Goal: Task Accomplishment & Management: Complete application form

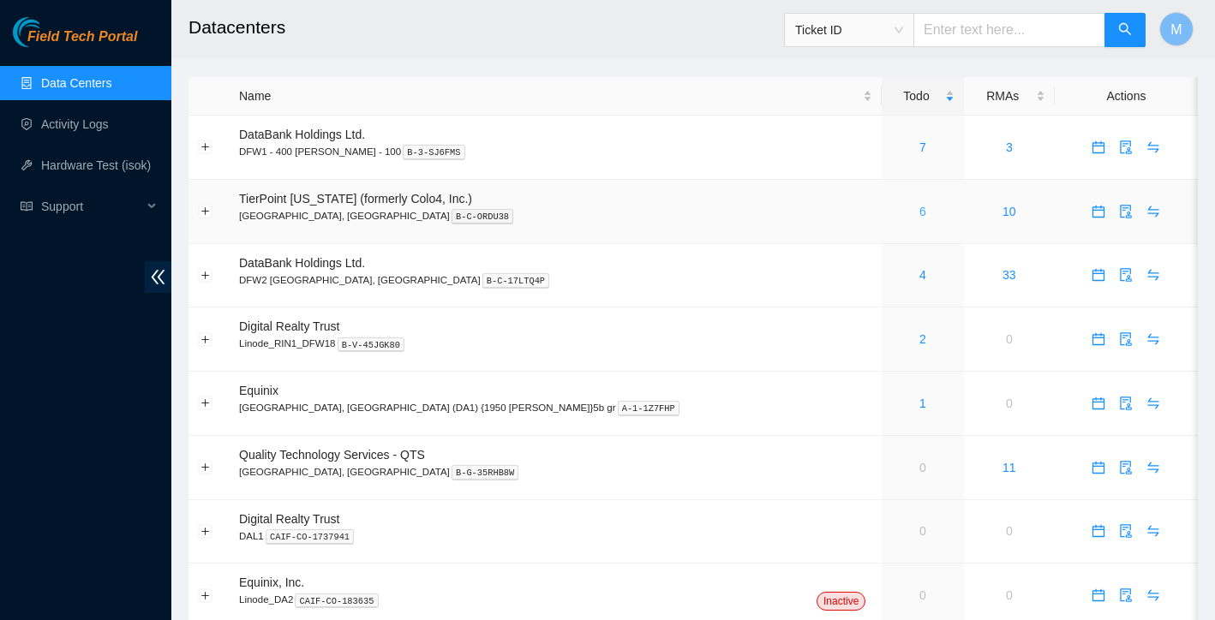
click at [919, 214] on link "6" at bounding box center [922, 212] width 7 height 14
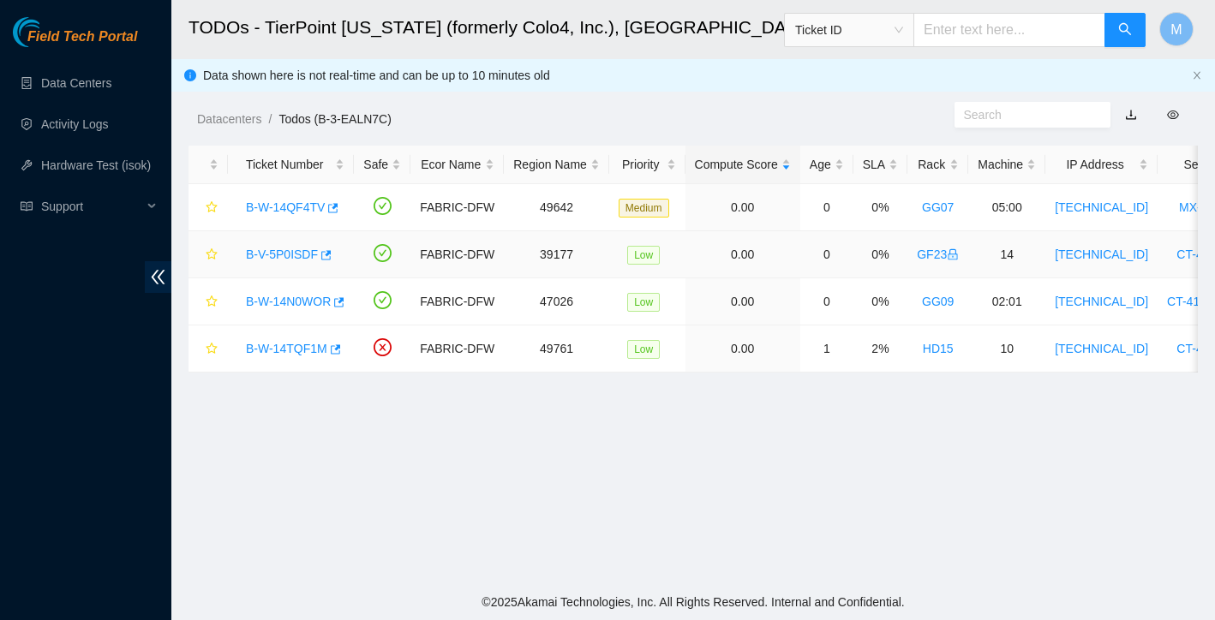
click at [274, 250] on link "B-V-5P0ISDF" at bounding box center [282, 255] width 72 height 14
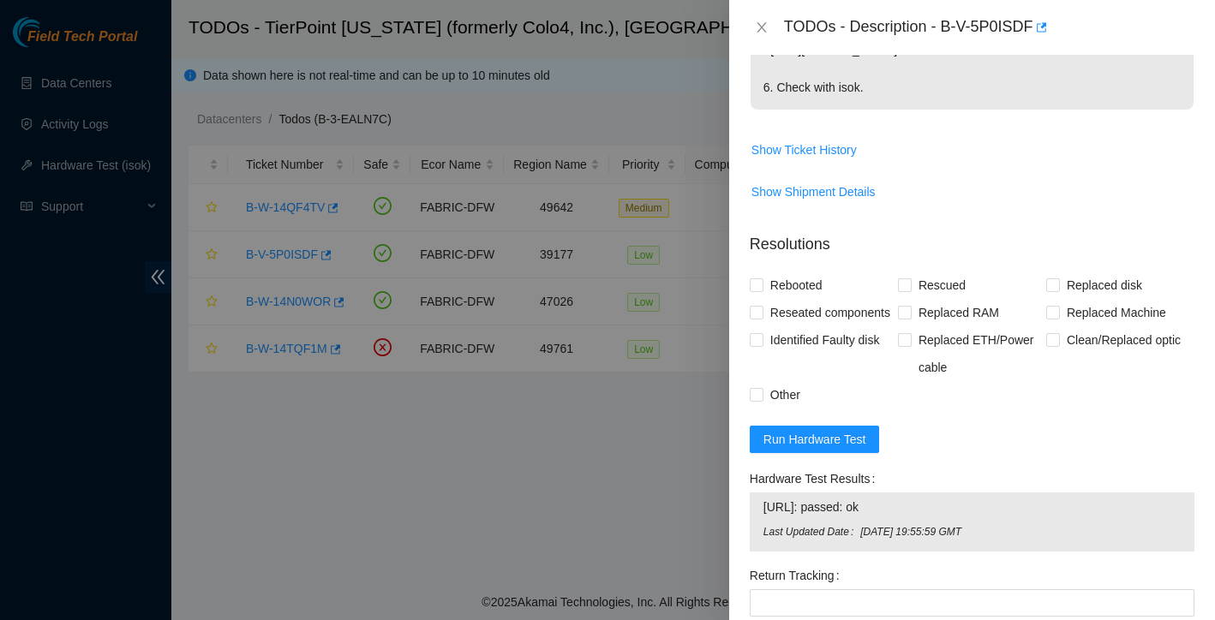
scroll to position [990, 0]
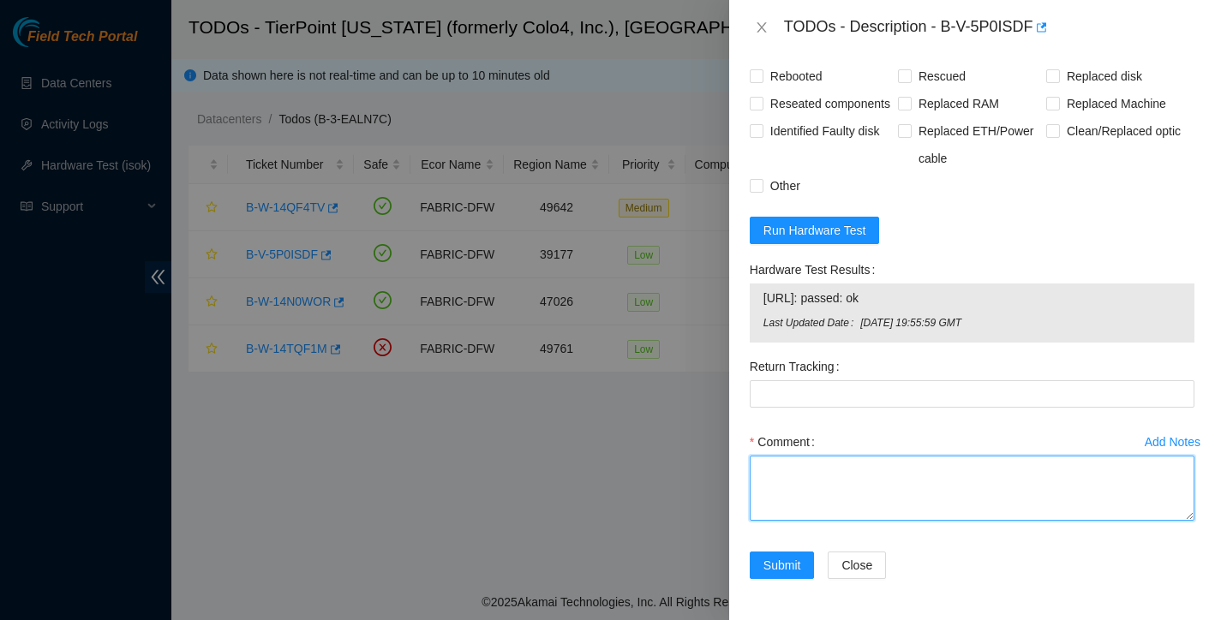
click at [827, 493] on textarea "Comment" at bounding box center [972, 488] width 445 height 65
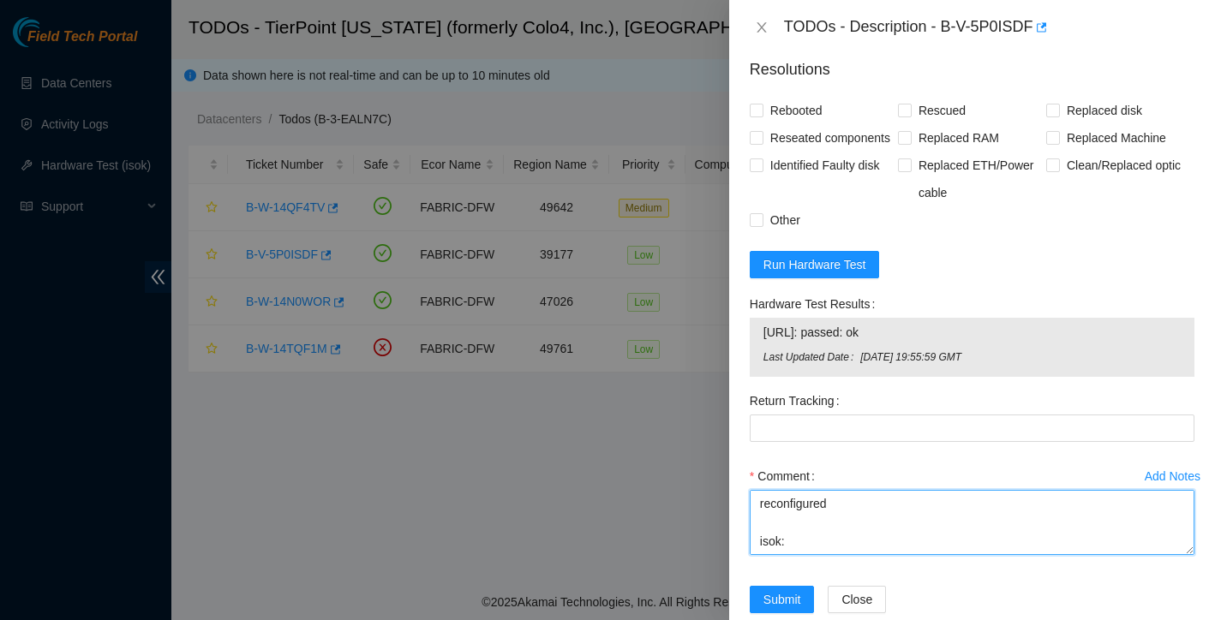
scroll to position [870, 0]
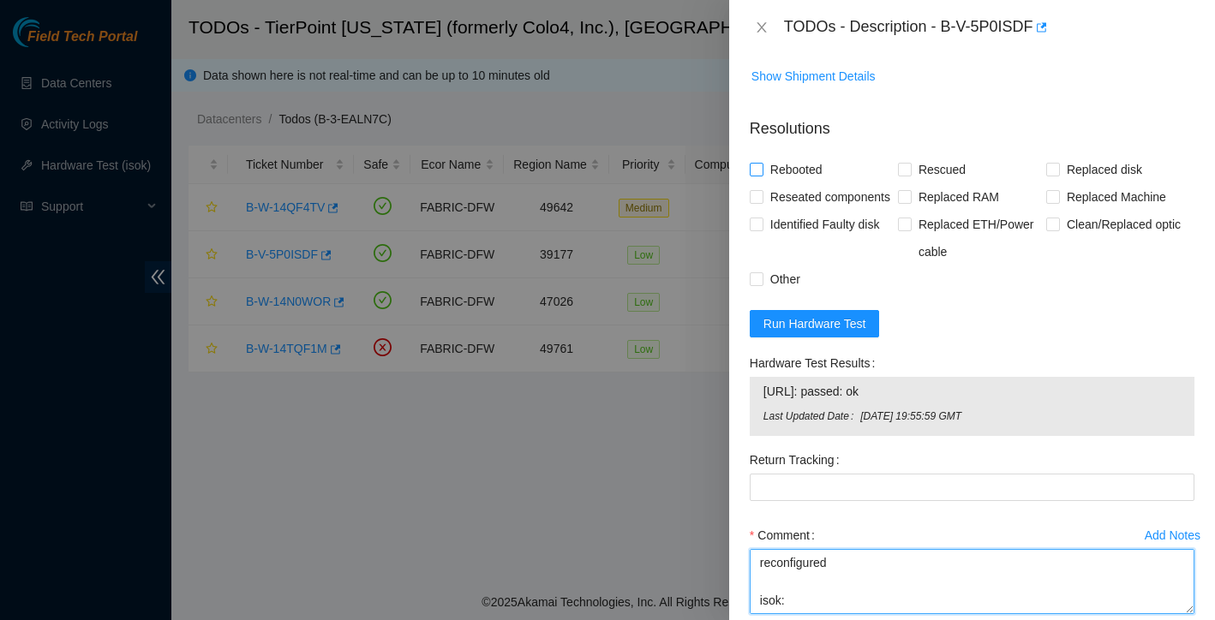
type textarea "LED on PSU is solid green Powered down safely shuffled all drives rescued recon…"
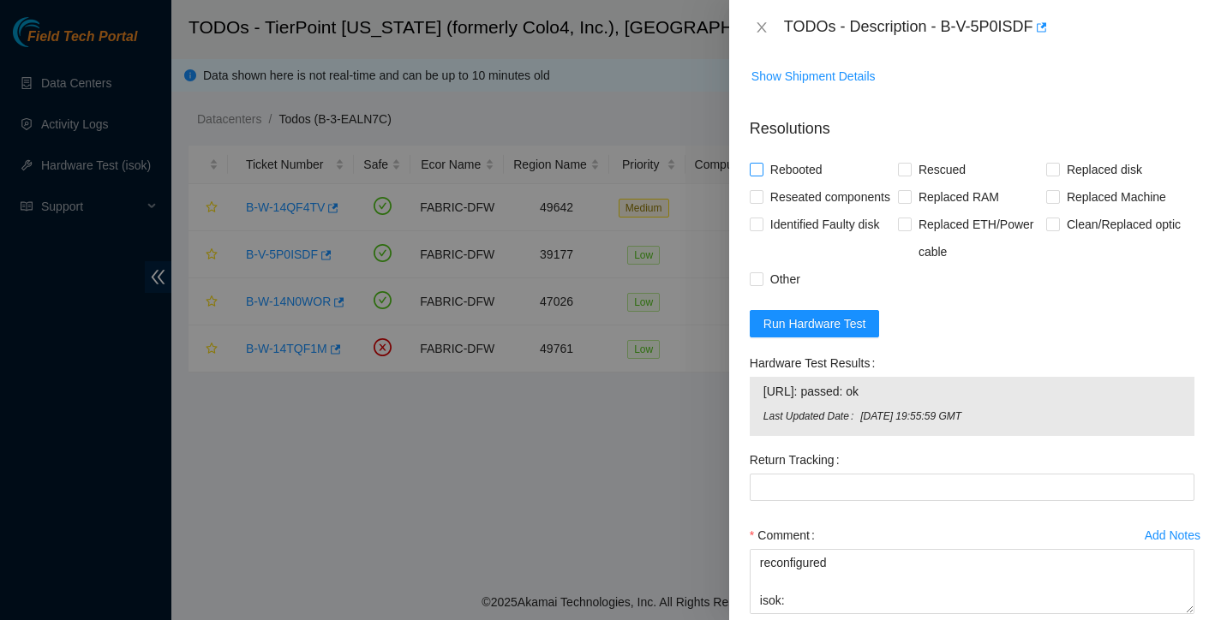
click at [760, 170] on input "Rebooted" at bounding box center [756, 169] width 12 height 12
checkbox input "true"
click at [760, 197] on input "Reseated components" at bounding box center [756, 196] width 12 height 12
checkbox input "true"
click at [915, 173] on span "Rescued" at bounding box center [942, 169] width 61 height 27
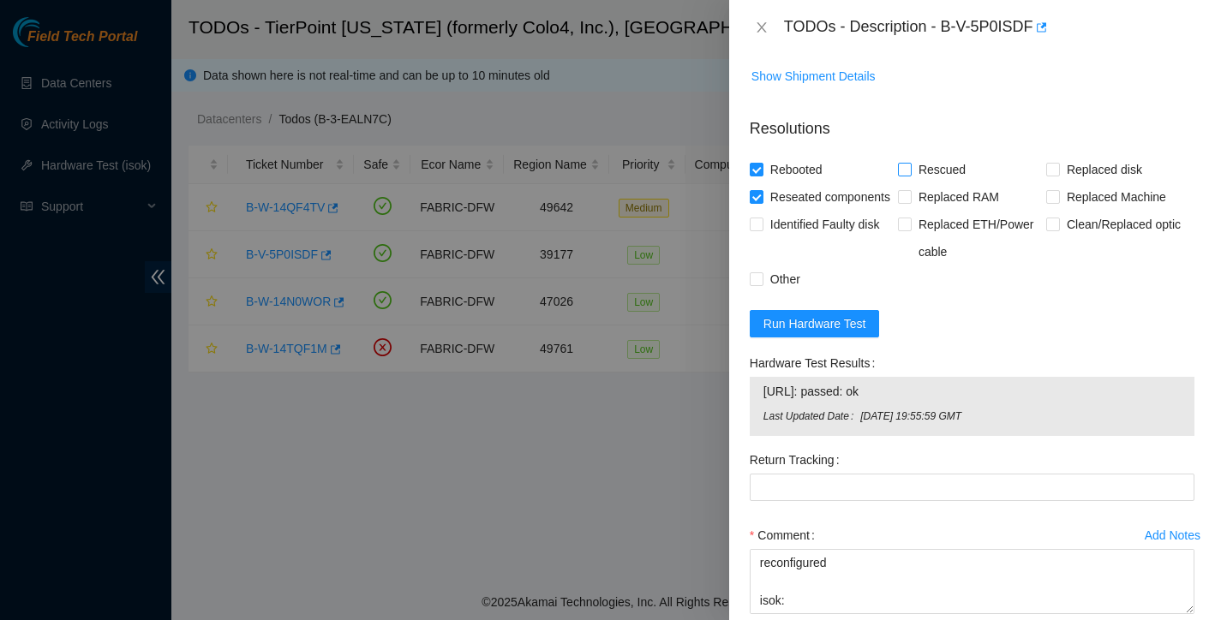
click at [910, 173] on input "Rescued" at bounding box center [904, 169] width 12 height 12
checkbox input "true"
click at [752, 293] on label "Other" at bounding box center [778, 279] width 57 height 27
click at [752, 284] on input "Other" at bounding box center [756, 278] width 12 height 12
checkbox input "true"
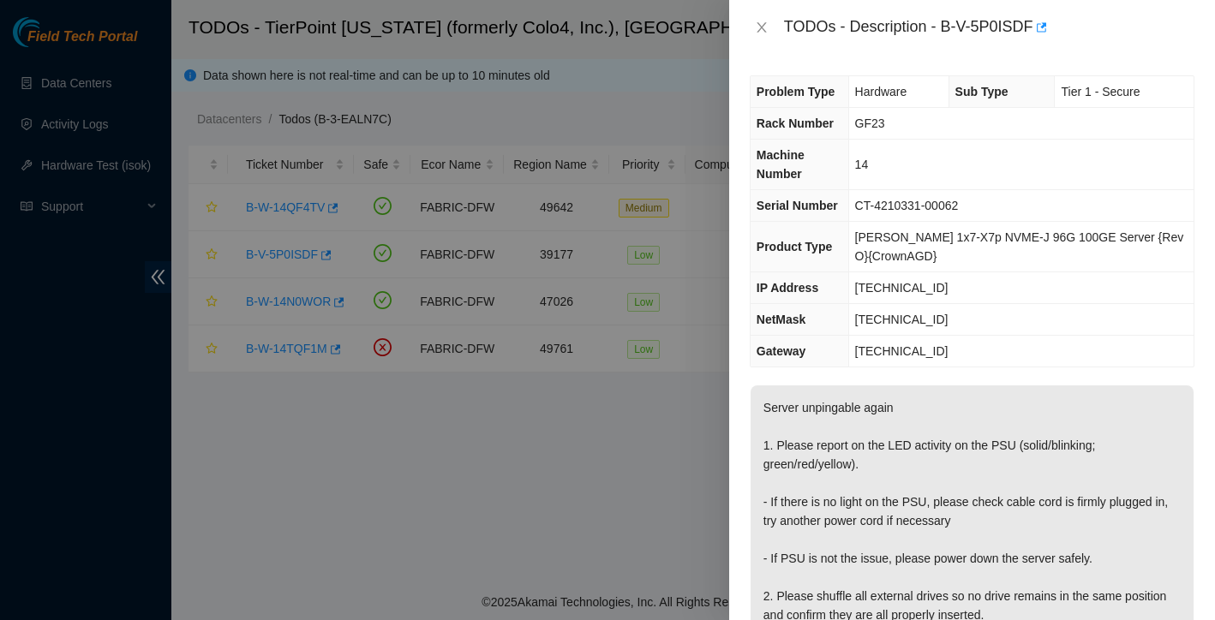
scroll to position [0, 0]
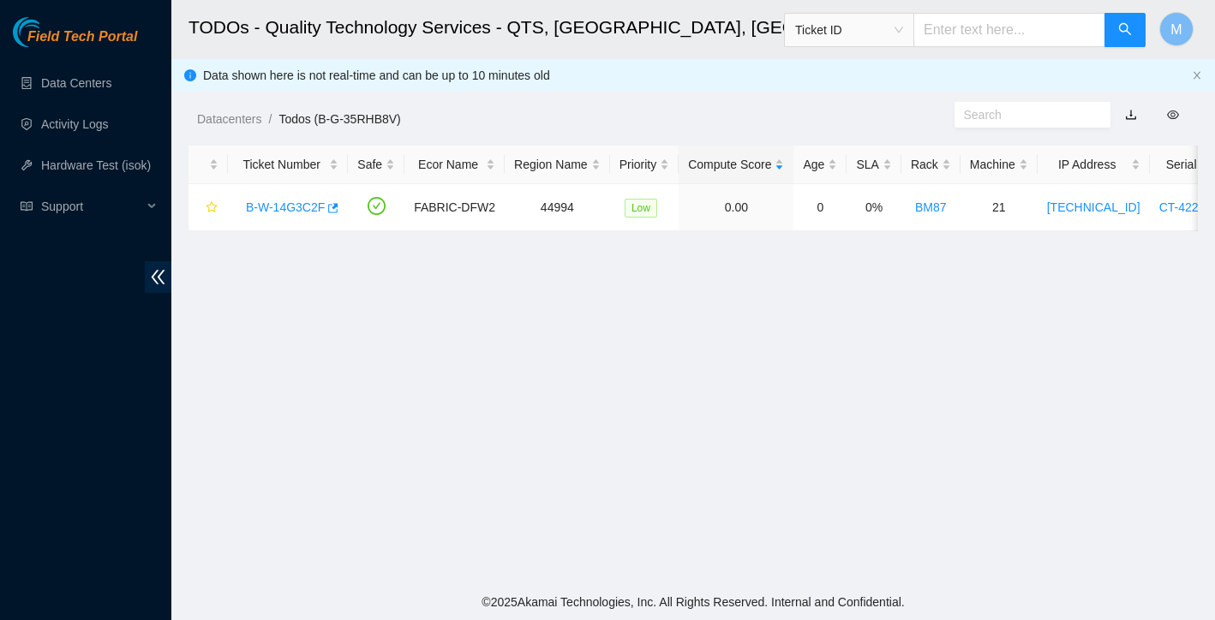
scroll to position [336, 0]
